Goal: Task Accomplishment & Management: Manage account settings

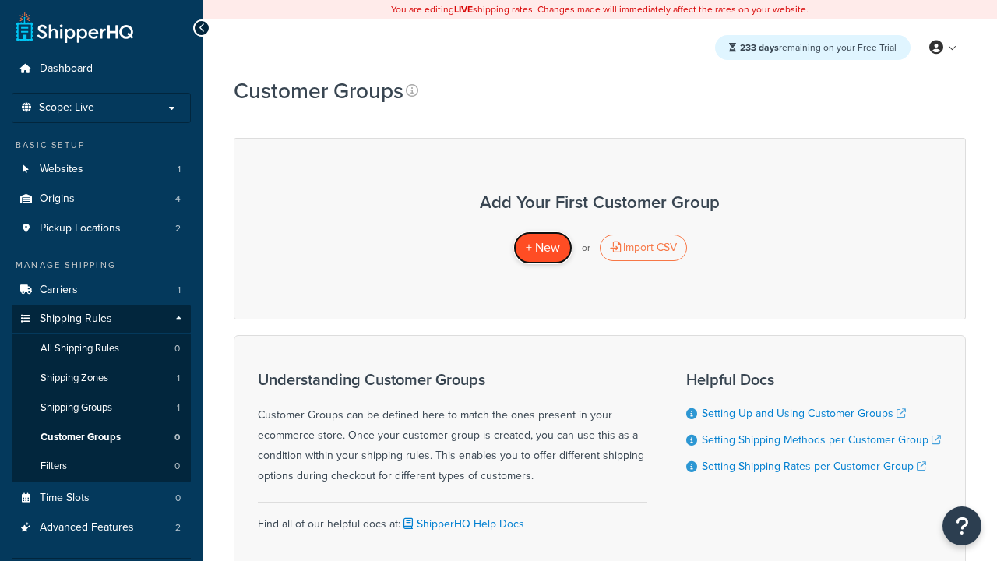
click at [542, 248] on span "+ New" at bounding box center [543, 247] width 34 height 18
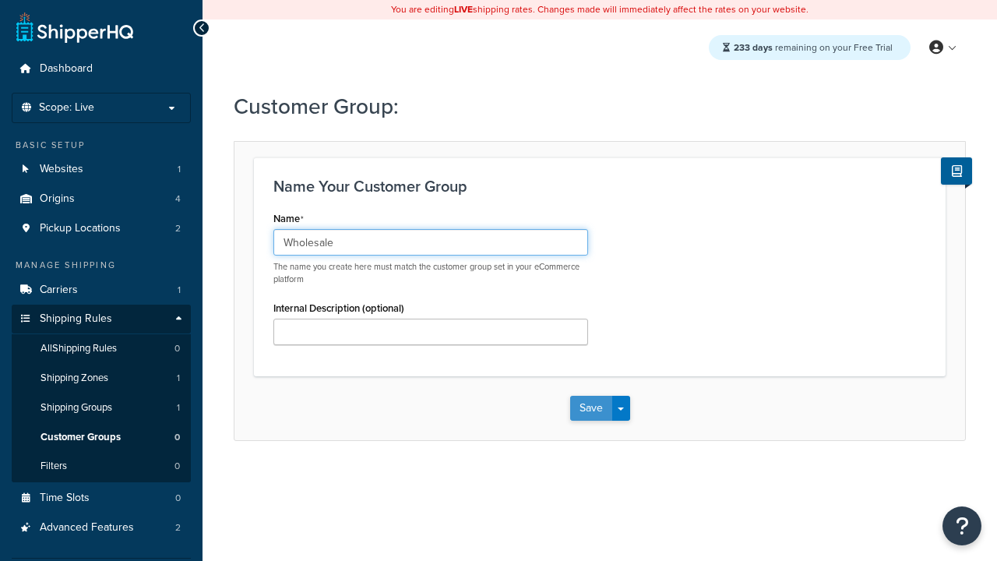
type input "Wholesale"
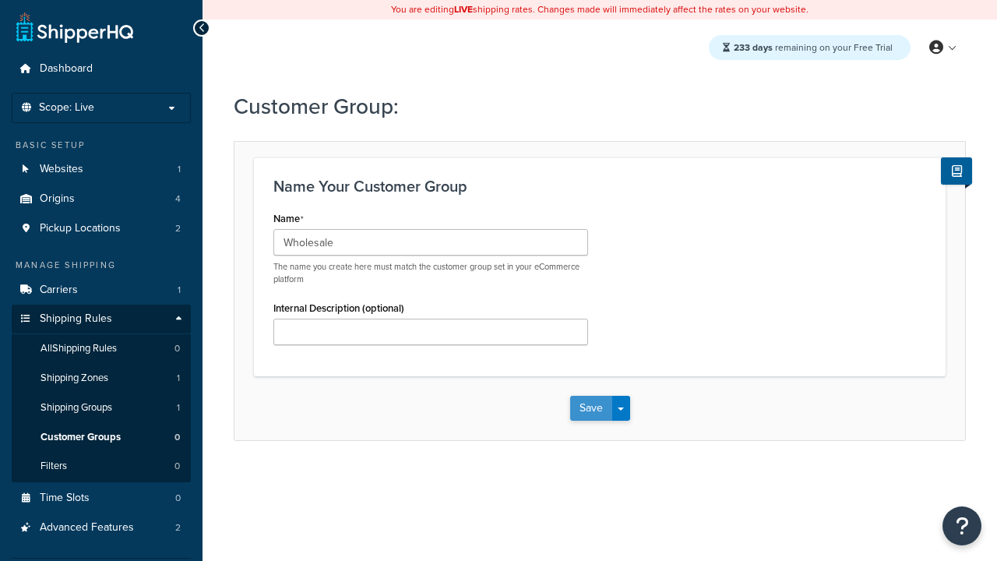
click at [590, 408] on button "Save" at bounding box center [591, 408] width 42 height 25
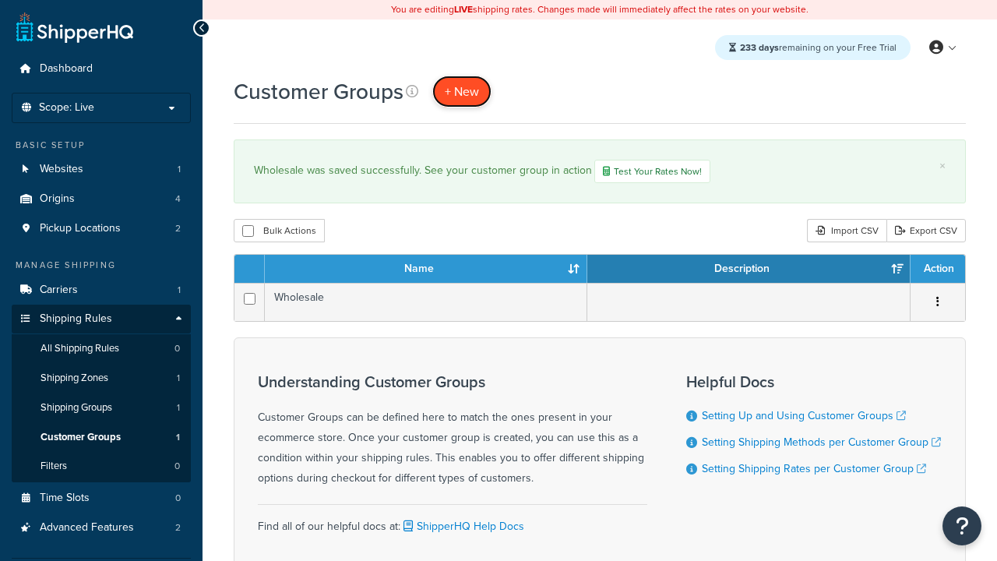
click at [462, 91] on span "+ New" at bounding box center [462, 92] width 34 height 18
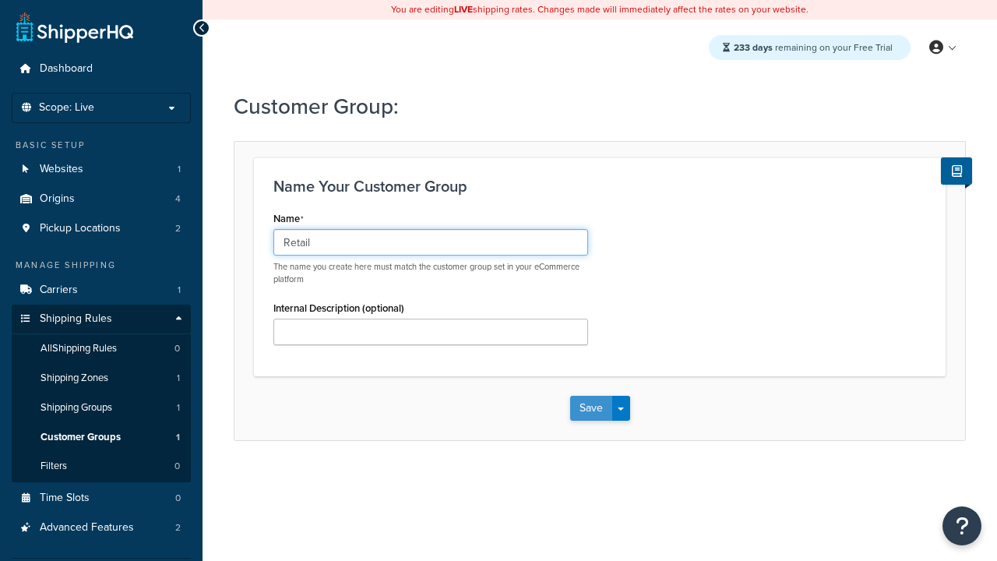
type input "Retail"
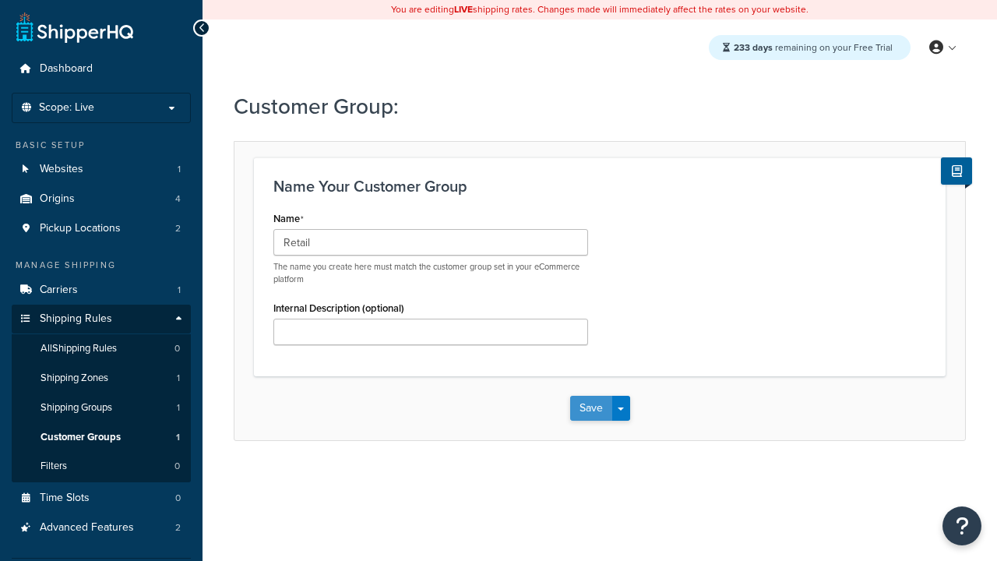
click at [590, 408] on button "Save" at bounding box center [591, 408] width 42 height 25
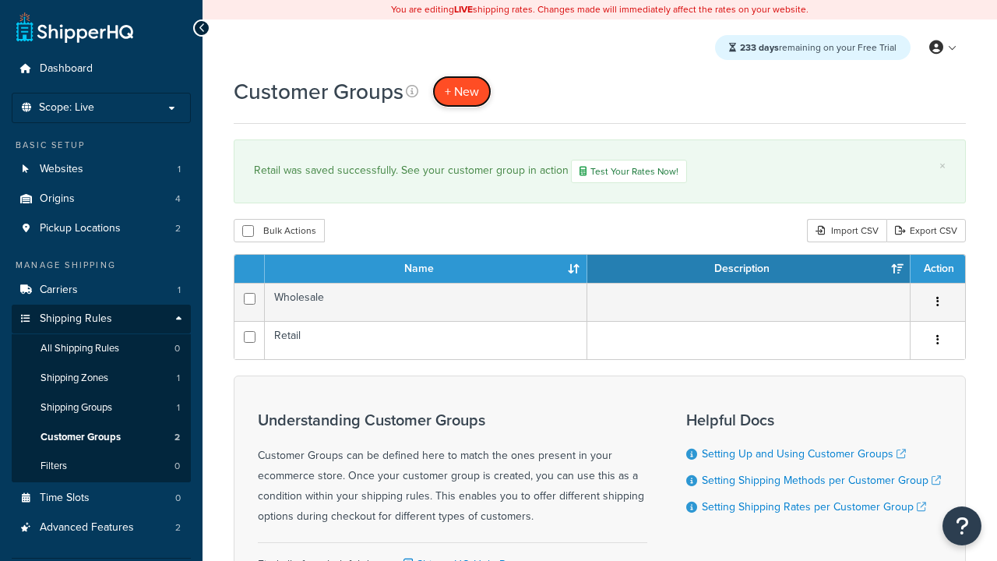
click at [462, 91] on span "+ New" at bounding box center [462, 92] width 34 height 18
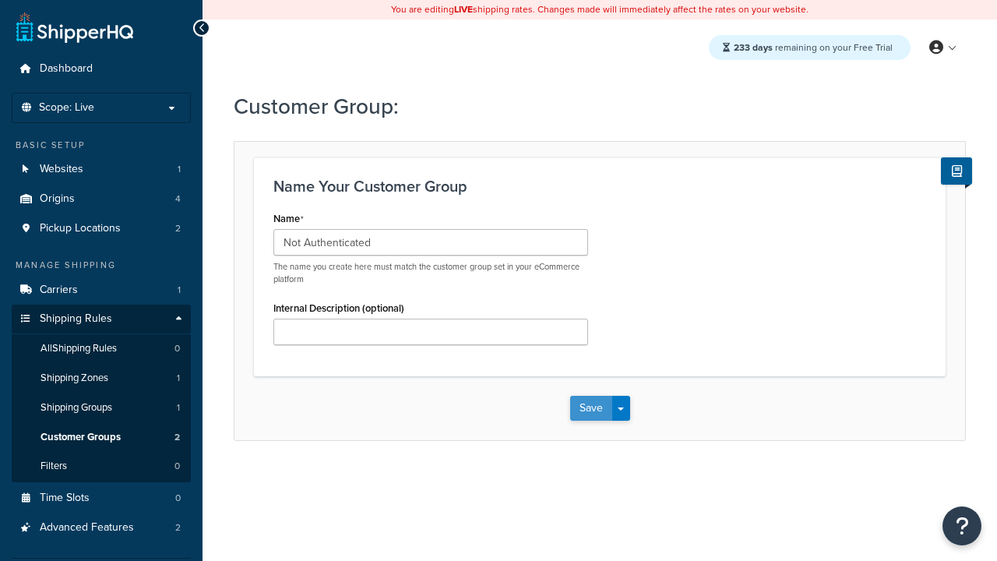
type input "Not Authenticated"
click at [590, 408] on button "Save" at bounding box center [591, 408] width 42 height 25
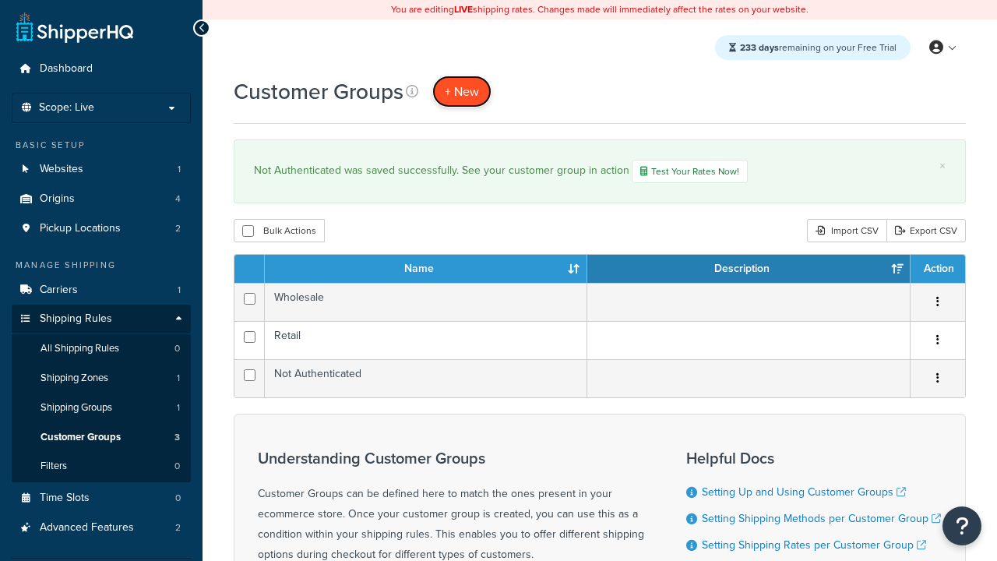
click at [462, 91] on span "+ New" at bounding box center [462, 92] width 34 height 18
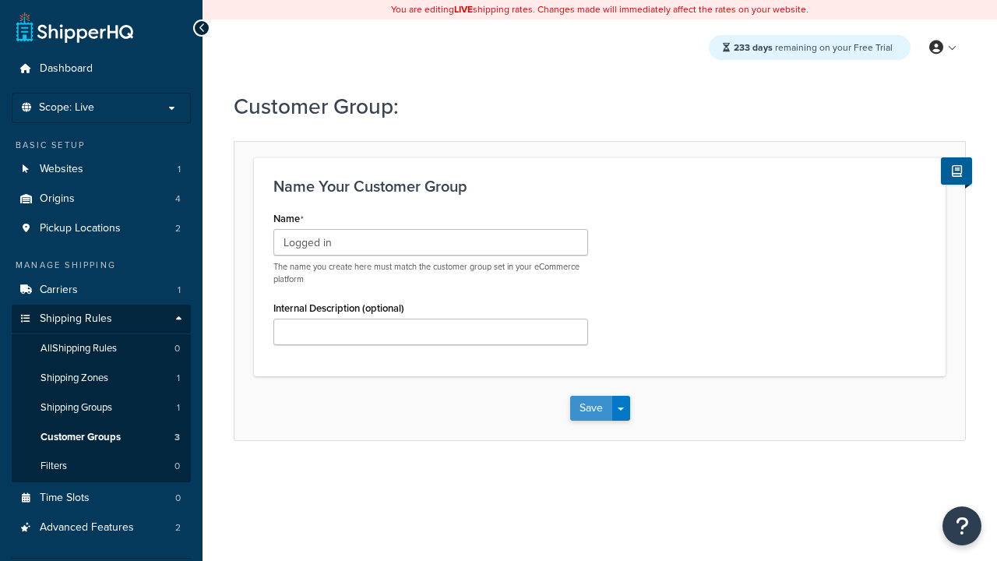
type input "Logged in"
click at [590, 408] on button "Save" at bounding box center [591, 408] width 42 height 25
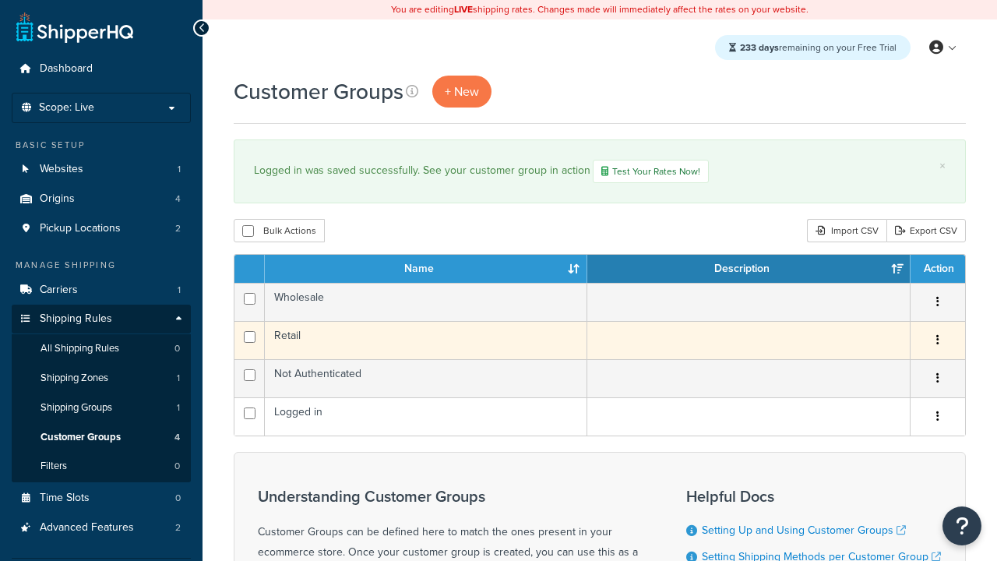
click at [937, 342] on icon "button" at bounding box center [937, 339] width 3 height 11
click at [0, 0] on link "Edit" at bounding box center [0, 0] width 0 height 0
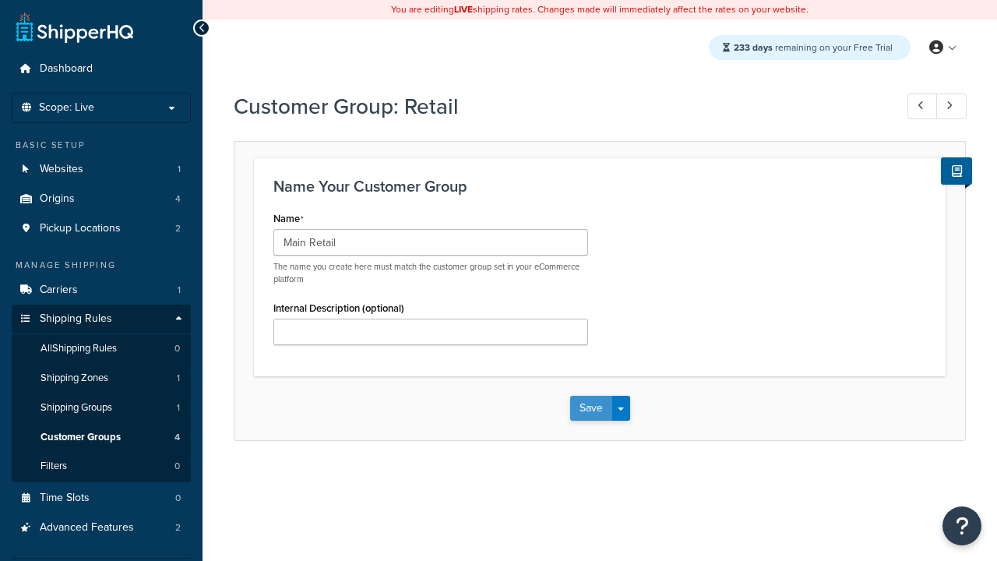
type input "Main Retail"
click at [590, 408] on button "Save" at bounding box center [591, 408] width 42 height 25
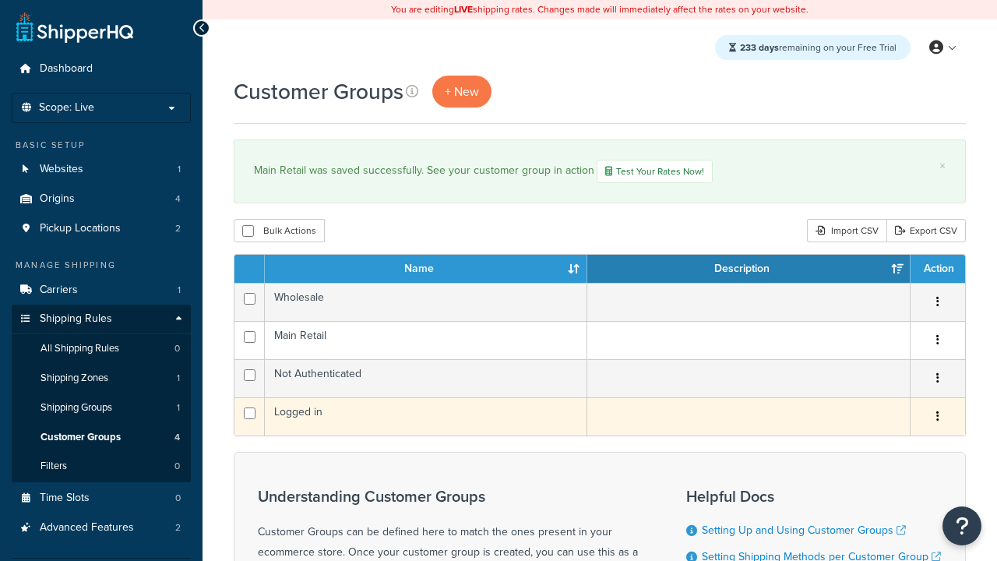
click at [937, 418] on icon "button" at bounding box center [937, 415] width 3 height 11
click at [0, 0] on link "Duplicate" at bounding box center [0, 0] width 0 height 0
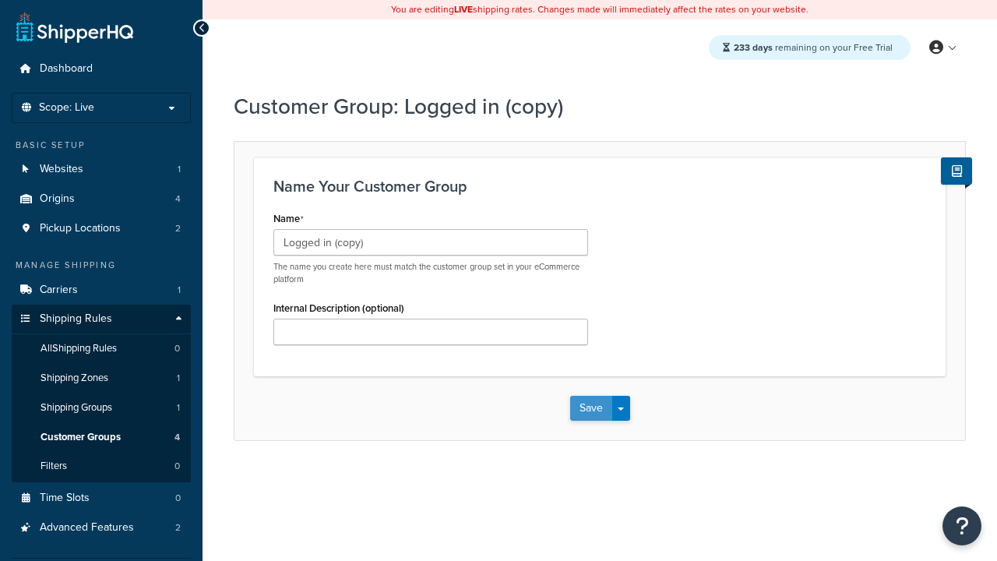
click at [590, 408] on button "Save" at bounding box center [591, 408] width 42 height 25
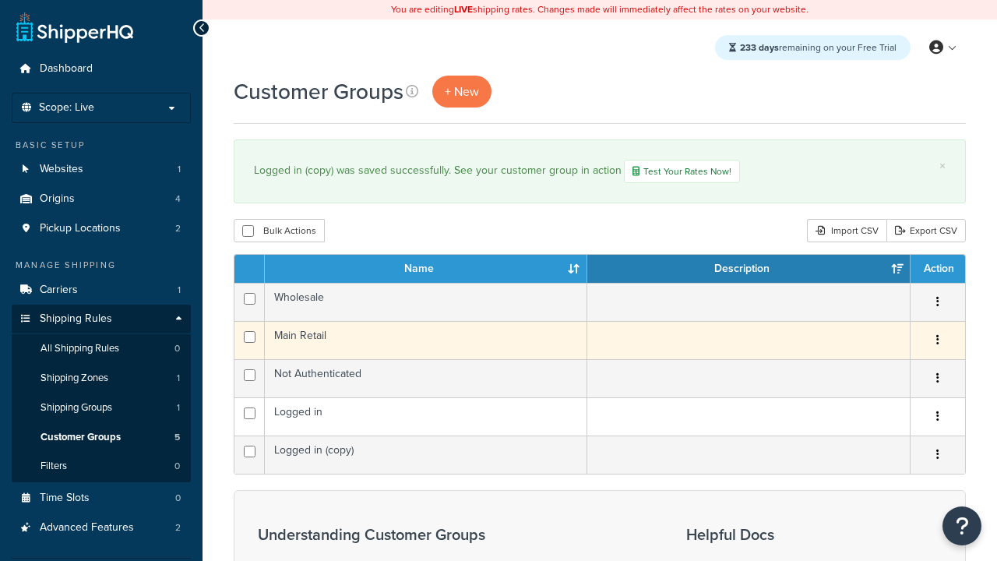
click at [937, 342] on icon "button" at bounding box center [937, 339] width 3 height 11
click at [0, 0] on link "Delete" at bounding box center [0, 0] width 0 height 0
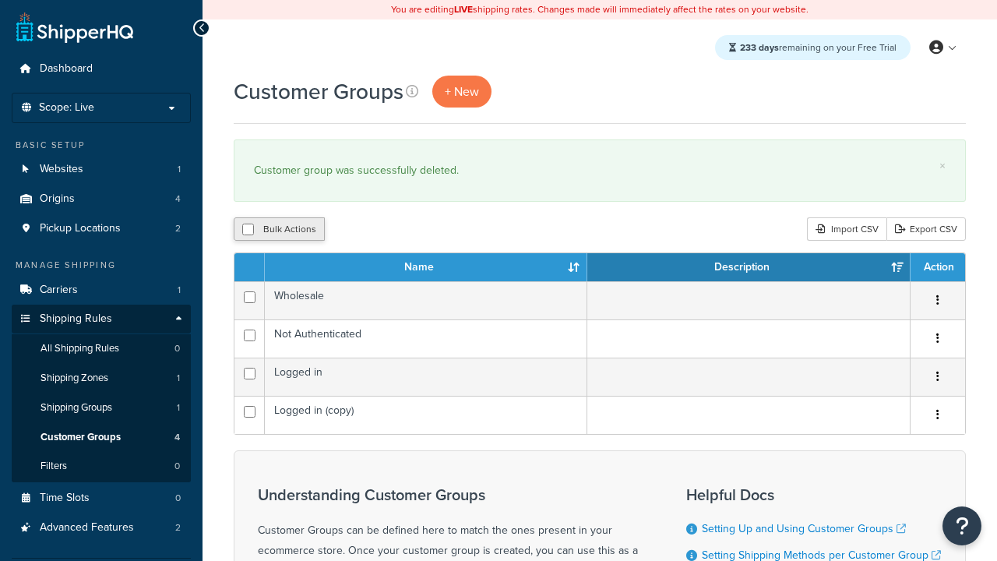
click at [279, 230] on button "Bulk Actions" at bounding box center [279, 228] width 91 height 23
checkbox input "true"
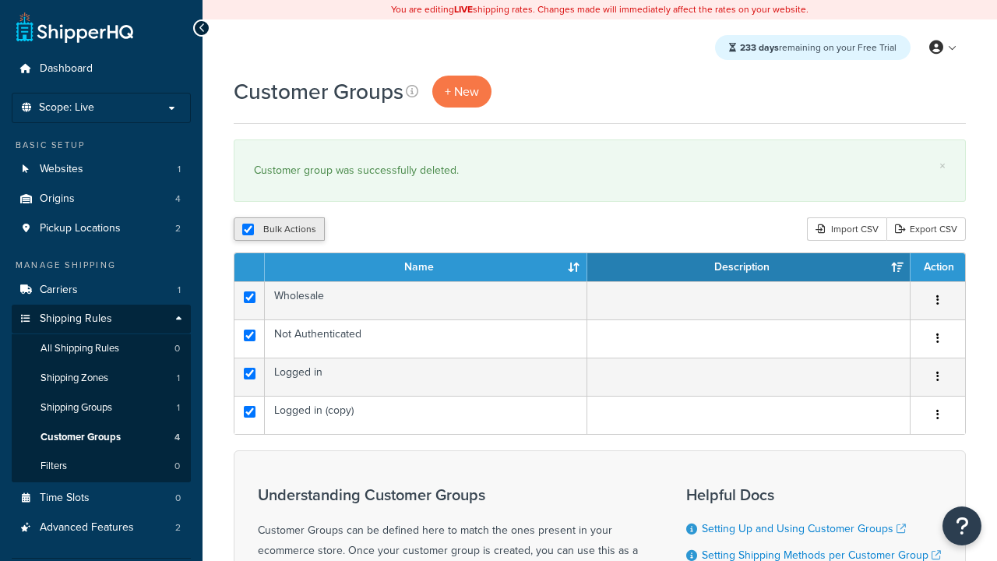
checkbox input "true"
click at [0, 0] on button "Delete" at bounding box center [0, 0] width 0 height 0
